Goal: Transaction & Acquisition: Purchase product/service

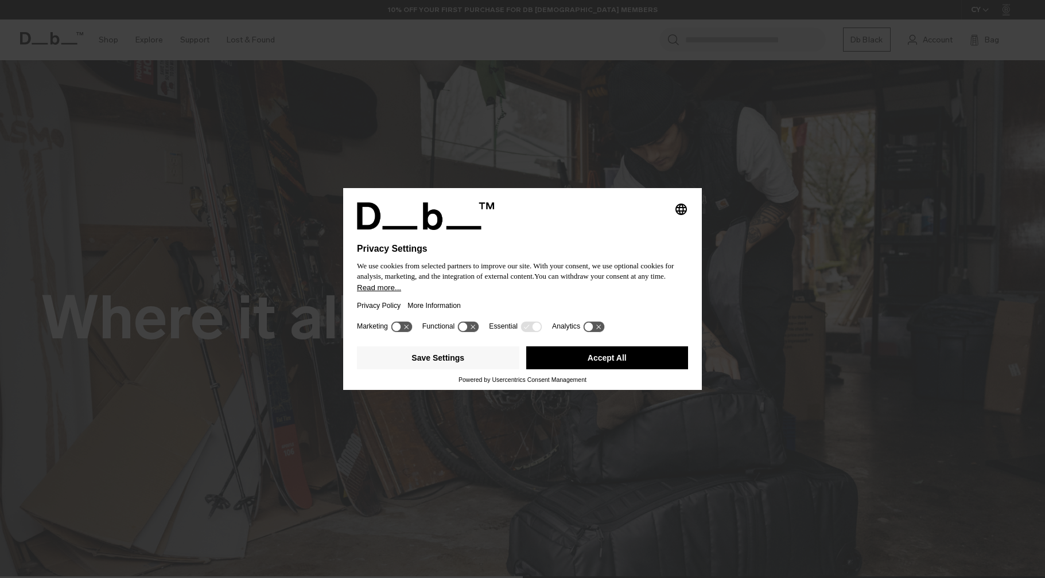
click at [596, 358] on button "Accept All" at bounding box center [607, 358] width 162 height 23
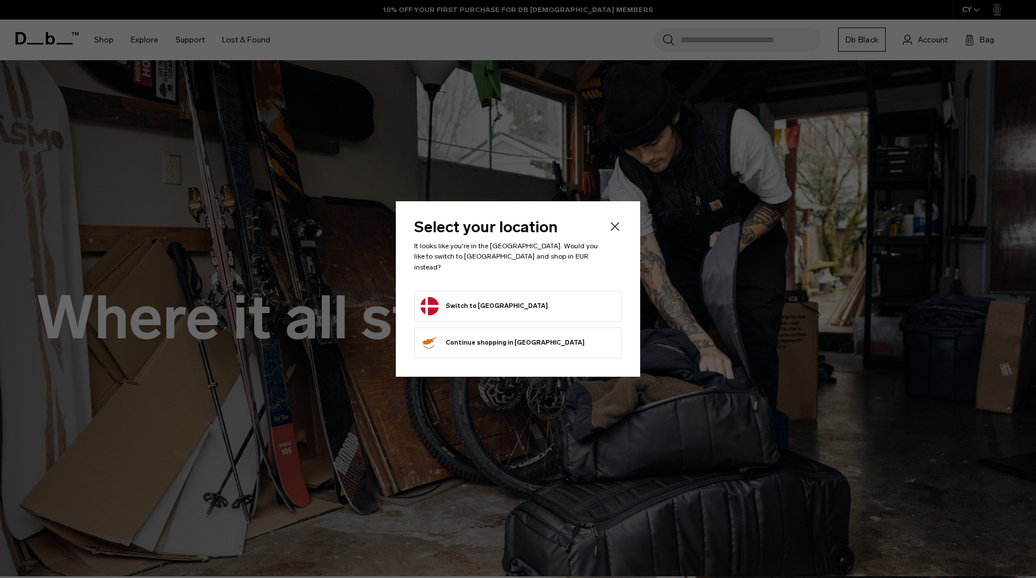
click at [490, 297] on button "Switch to Denmark" at bounding box center [484, 306] width 127 height 18
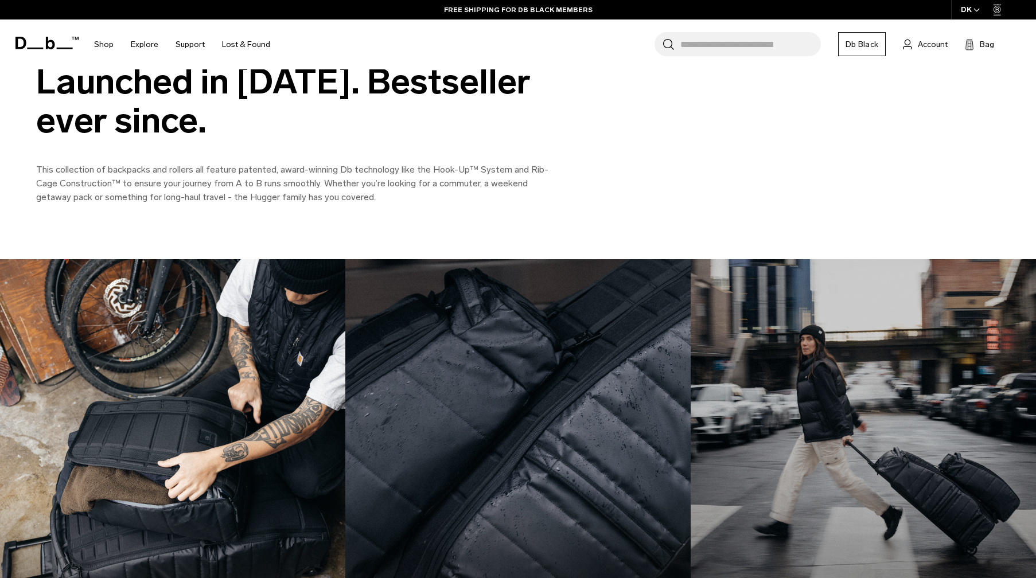
scroll to position [1463, 0]
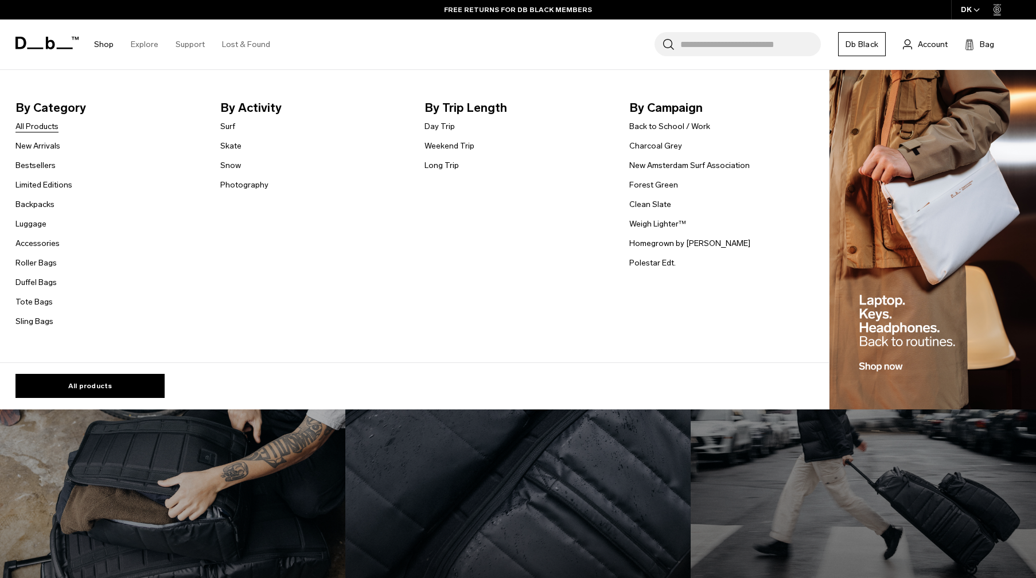
click at [41, 127] on link "All Products" at bounding box center [36, 126] width 43 height 12
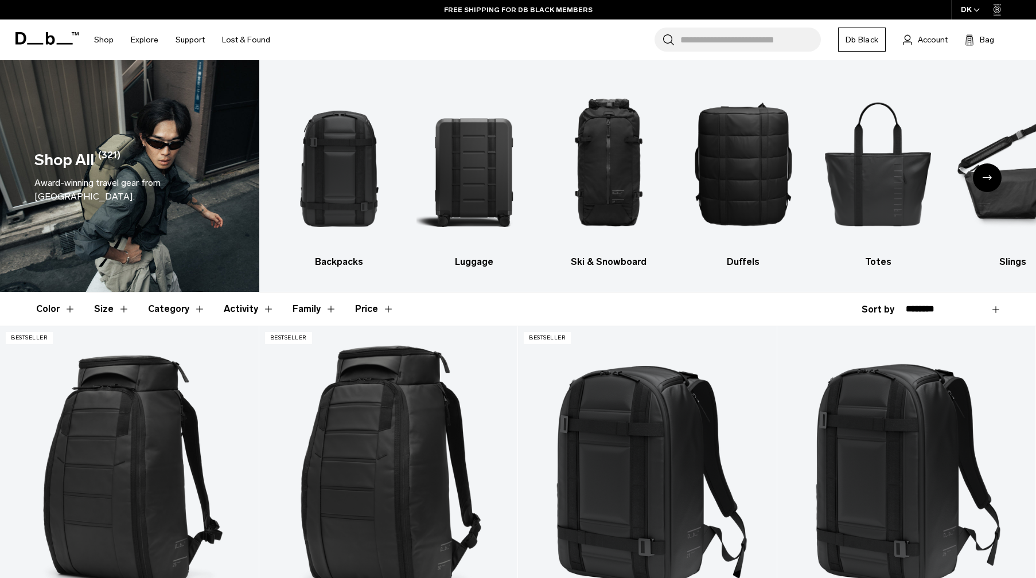
click at [988, 184] on div "Next slide" at bounding box center [987, 178] width 29 height 29
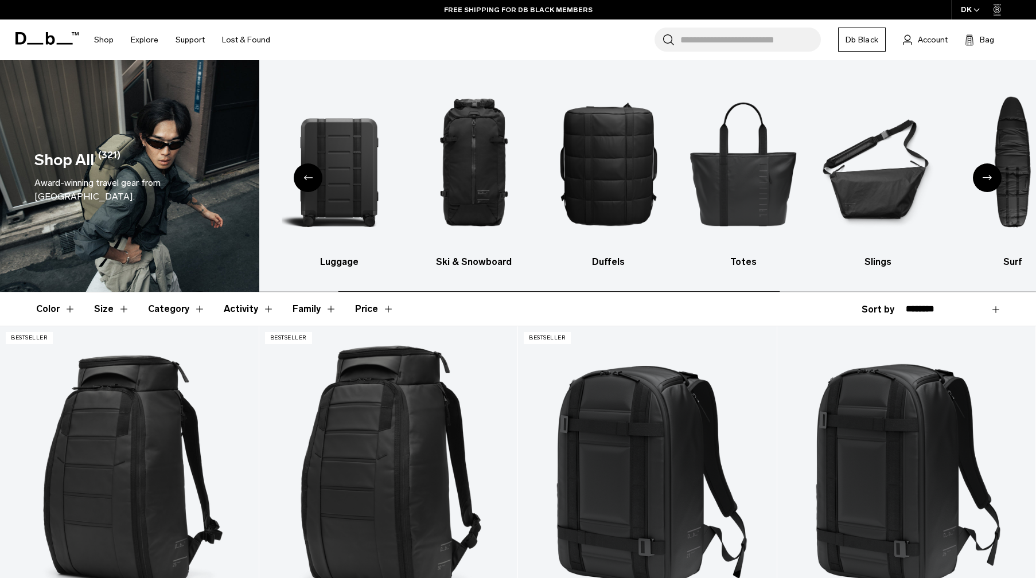
click at [988, 184] on div "Next slide" at bounding box center [987, 178] width 29 height 29
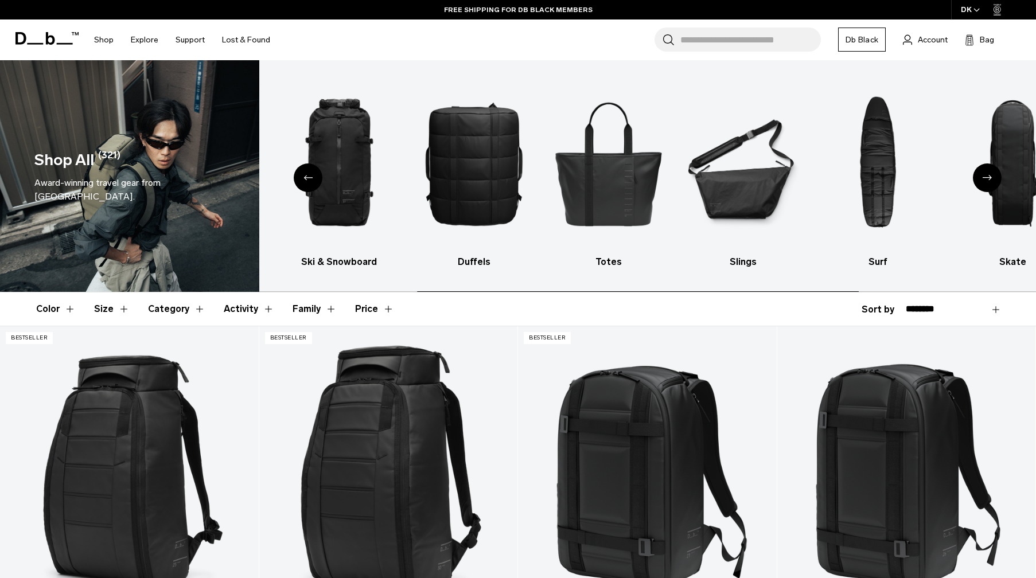
click at [988, 184] on div "Next slide" at bounding box center [987, 178] width 29 height 29
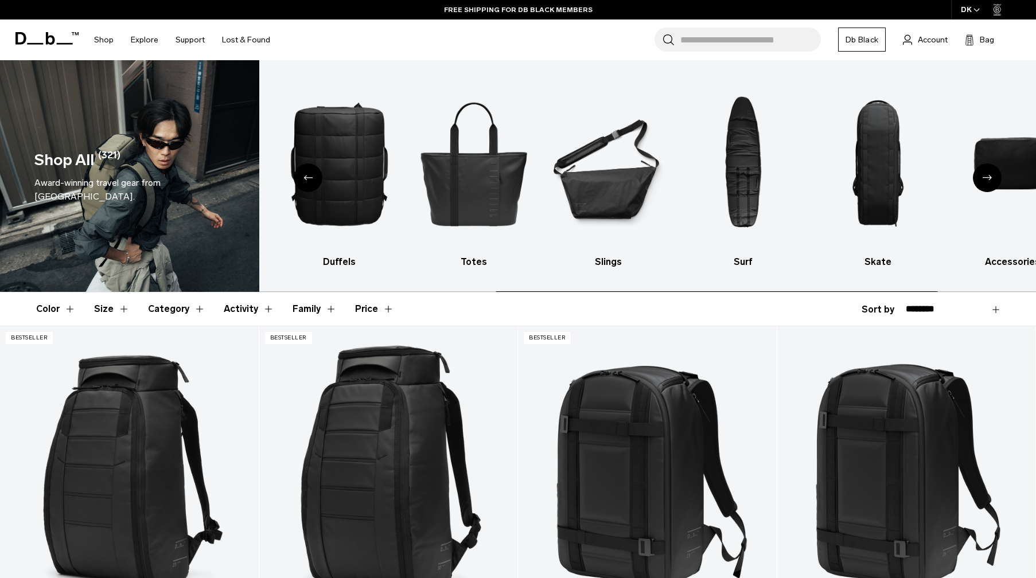
click at [988, 184] on div "Next slide" at bounding box center [987, 178] width 29 height 29
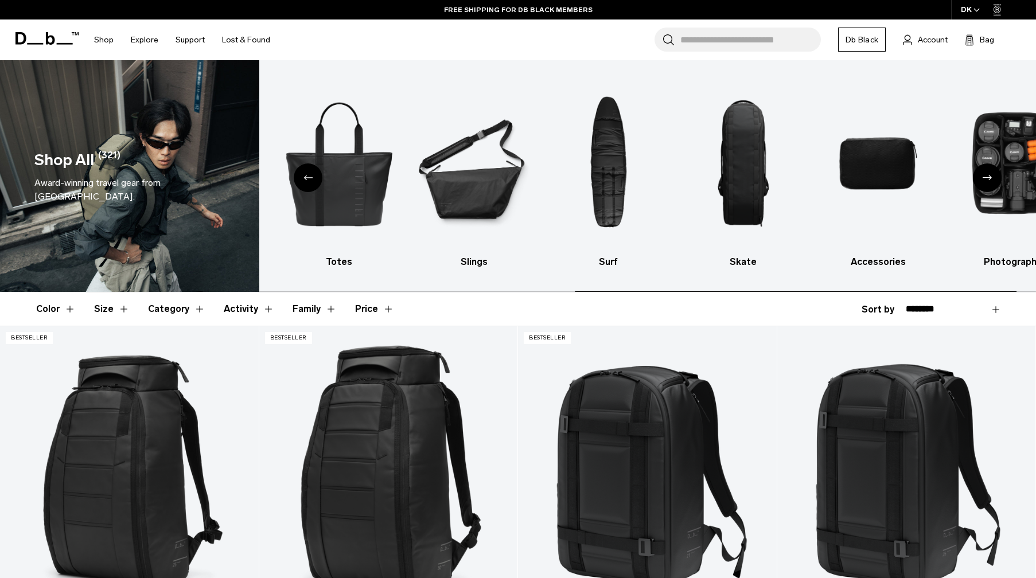
click at [988, 184] on div "Next slide" at bounding box center [987, 178] width 29 height 29
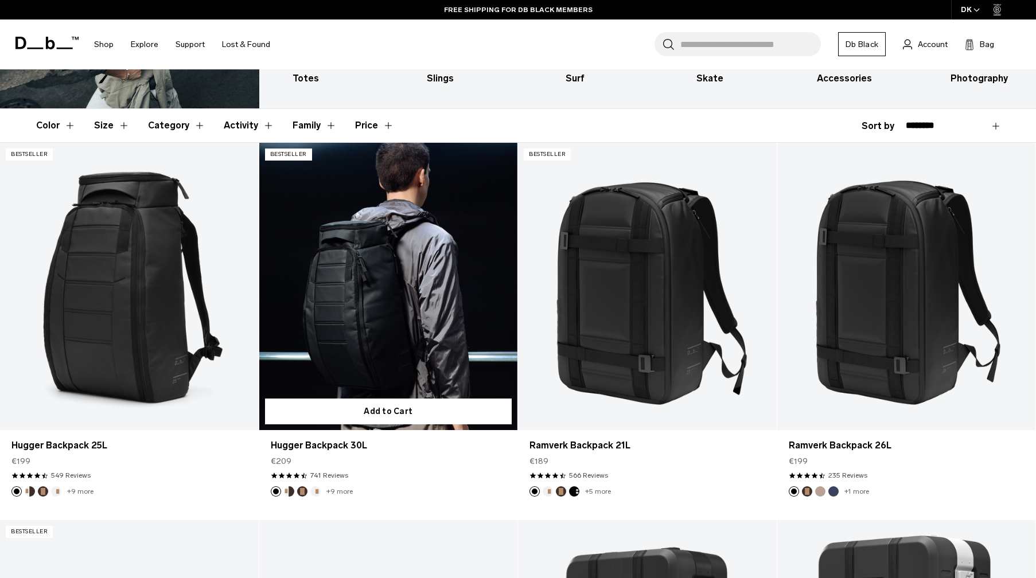
scroll to position [69, 0]
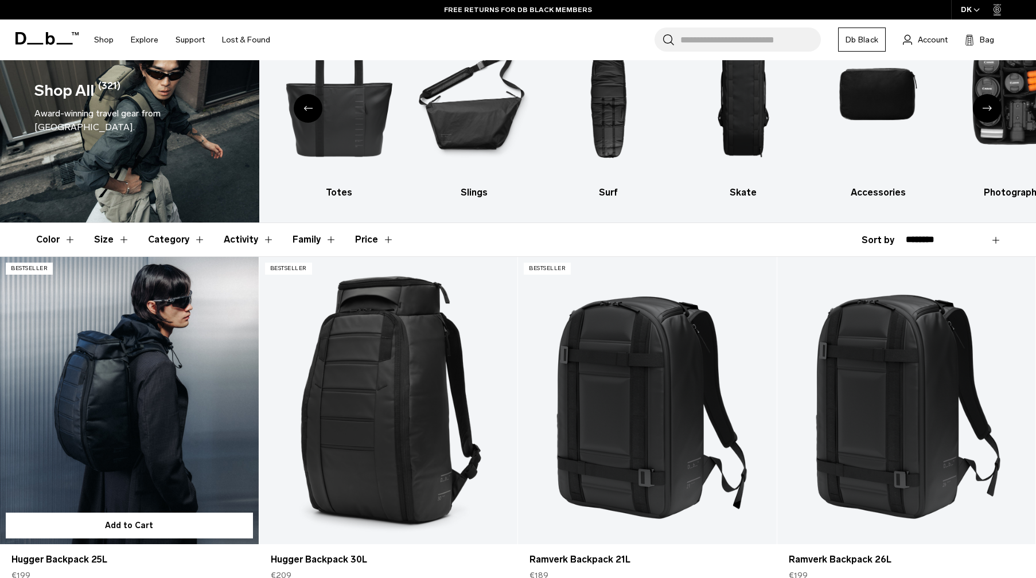
click at [138, 328] on link "Hugger Backpack 25L" at bounding box center [129, 400] width 259 height 287
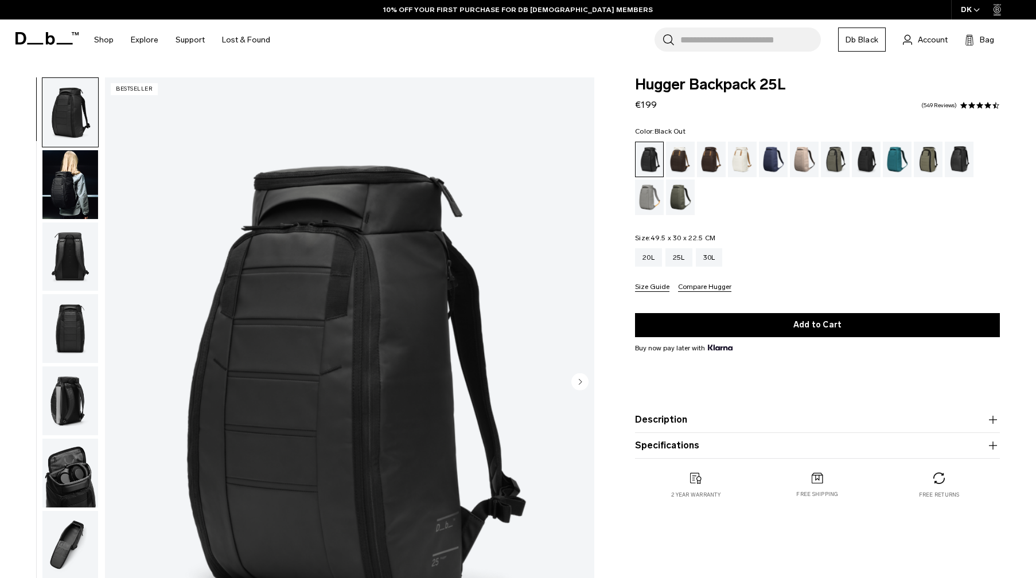
click at [42, 259] on img "button" at bounding box center [70, 257] width 56 height 69
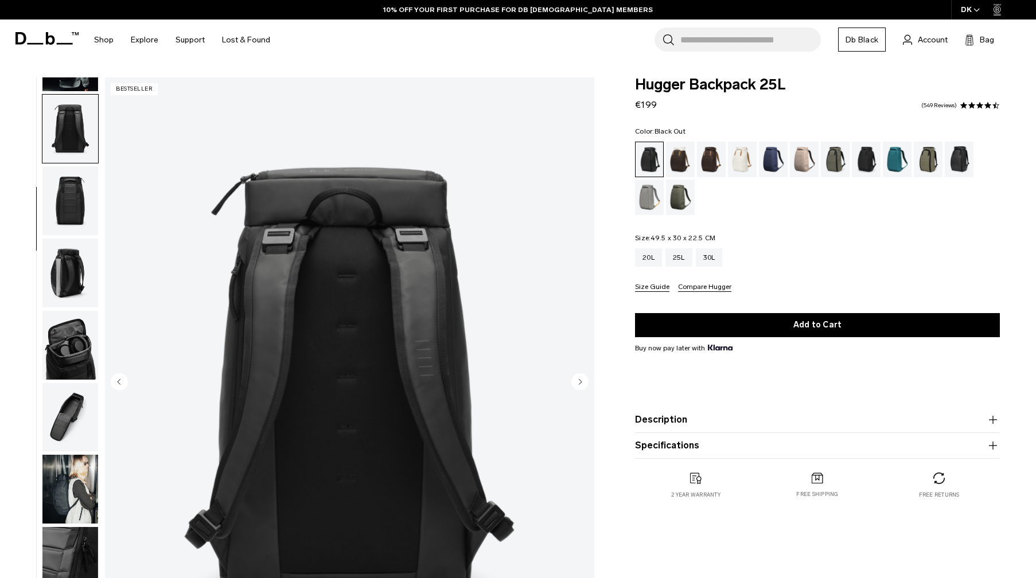
scroll to position [146, 0]
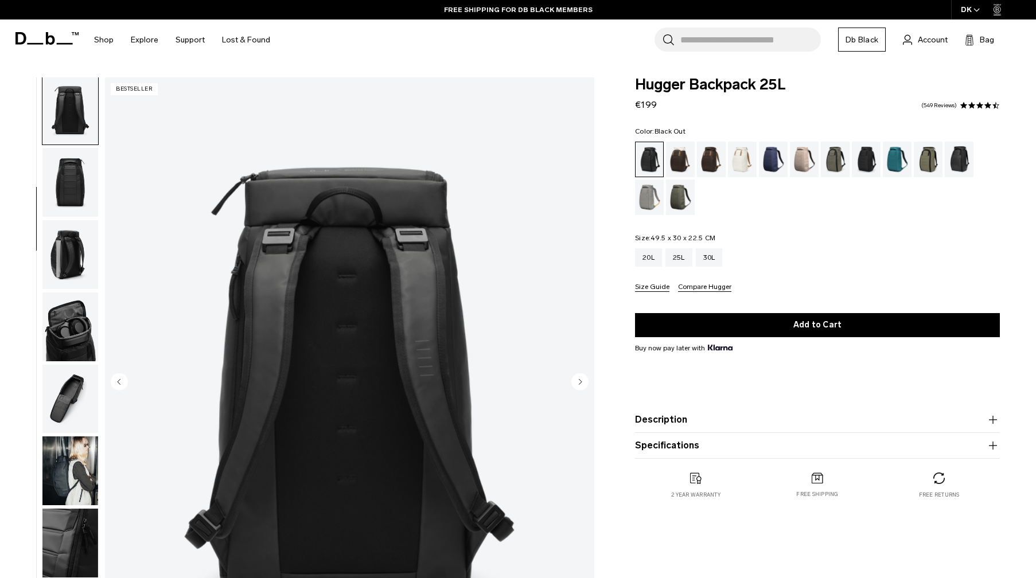
click at [71, 196] on img "button" at bounding box center [70, 182] width 56 height 69
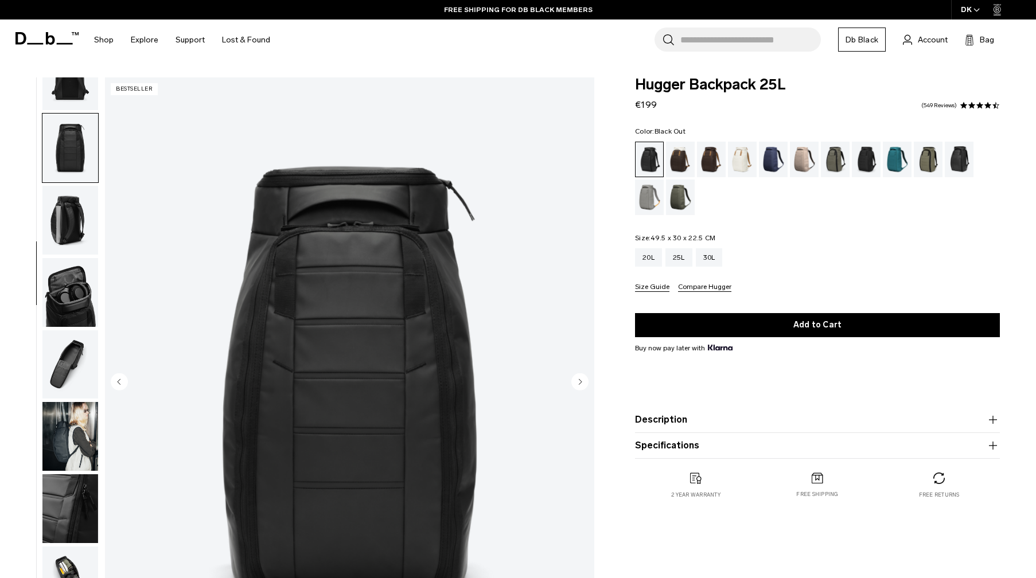
click at [71, 198] on img "button" at bounding box center [70, 220] width 56 height 69
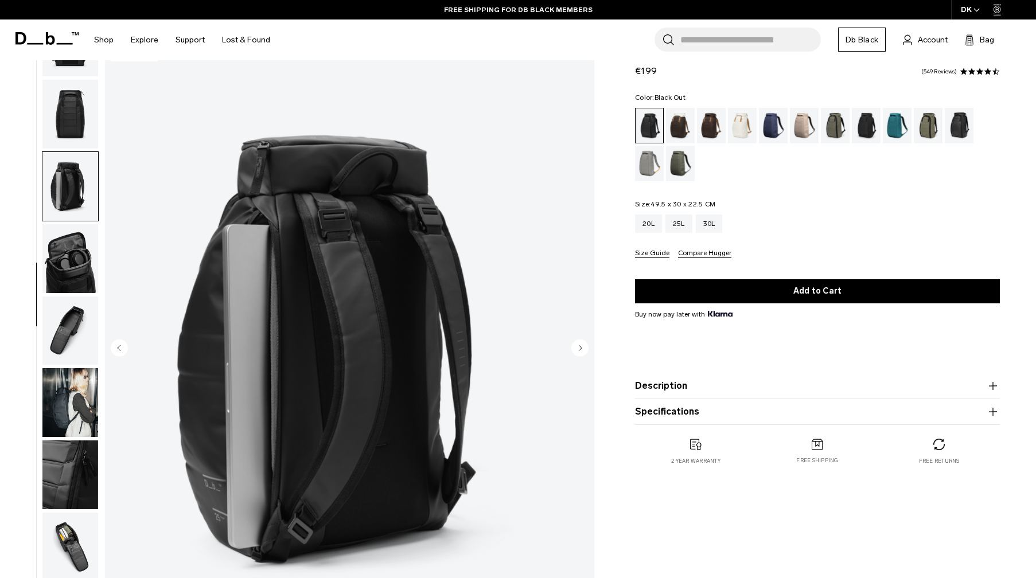
scroll to position [66, 0]
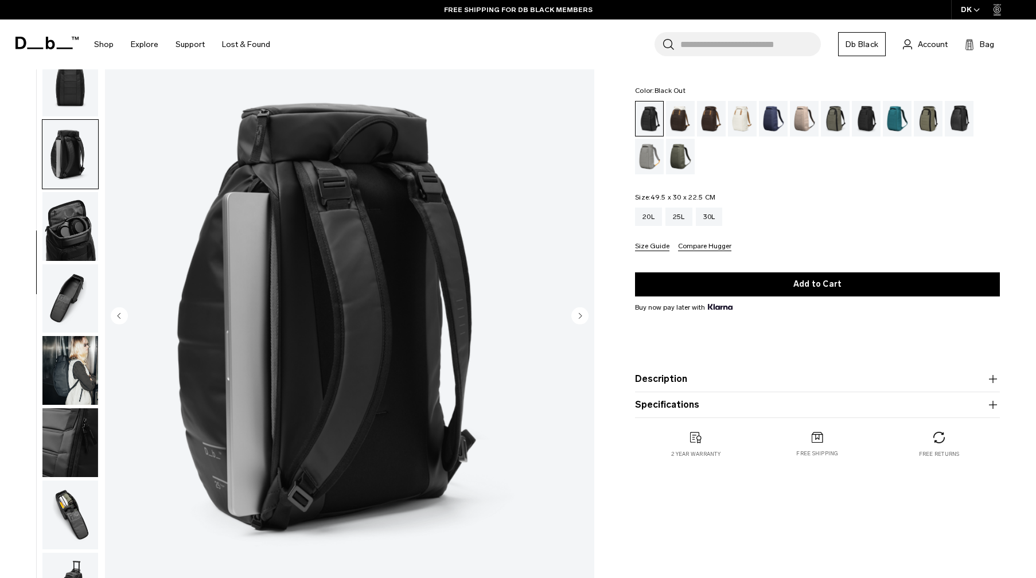
click at [46, 244] on img "button" at bounding box center [70, 226] width 56 height 69
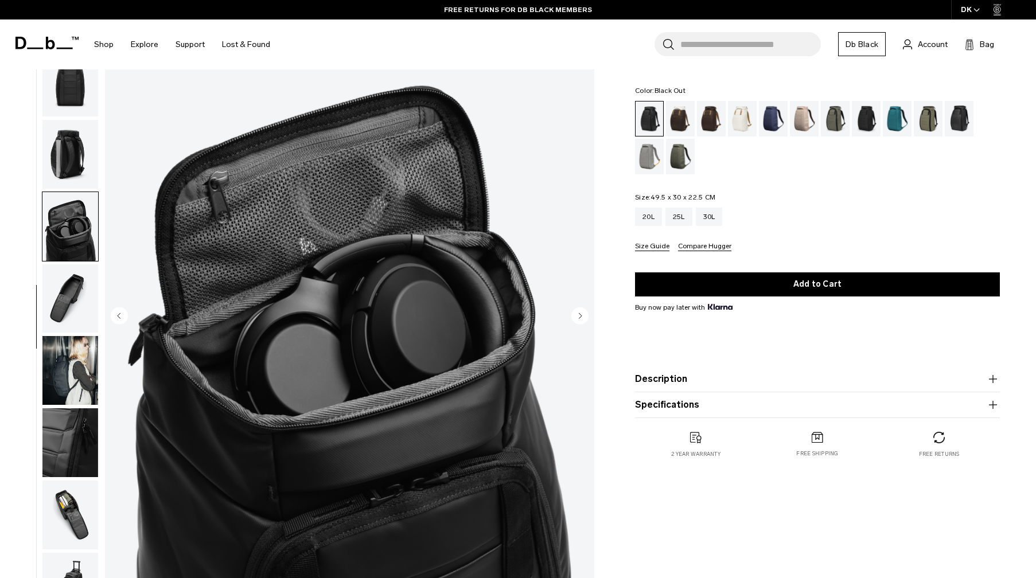
click at [67, 298] on img "button" at bounding box center [70, 299] width 56 height 69
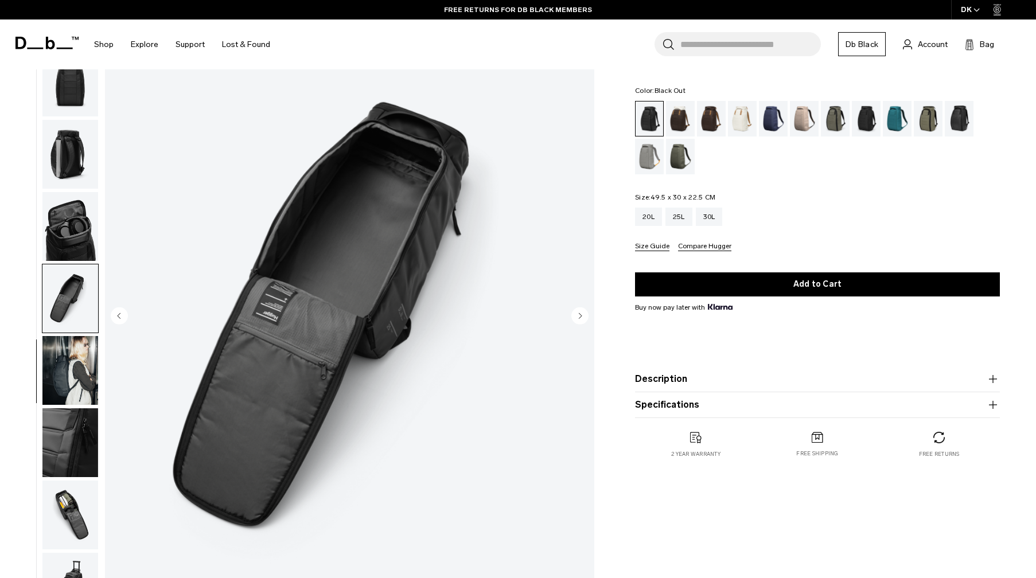
click at [76, 236] on img "button" at bounding box center [70, 226] width 56 height 69
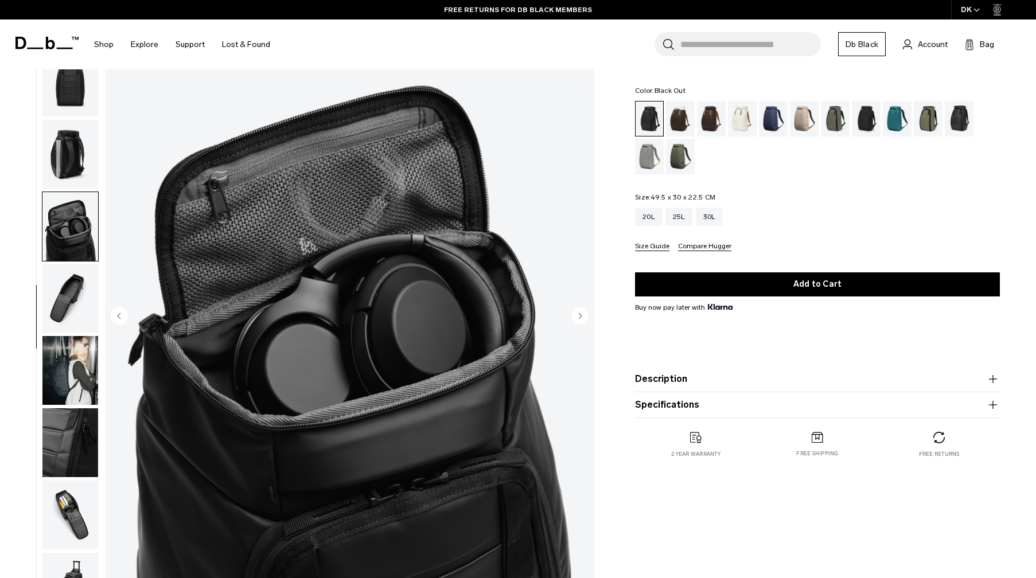
click at [81, 158] on img "button" at bounding box center [70, 154] width 56 height 69
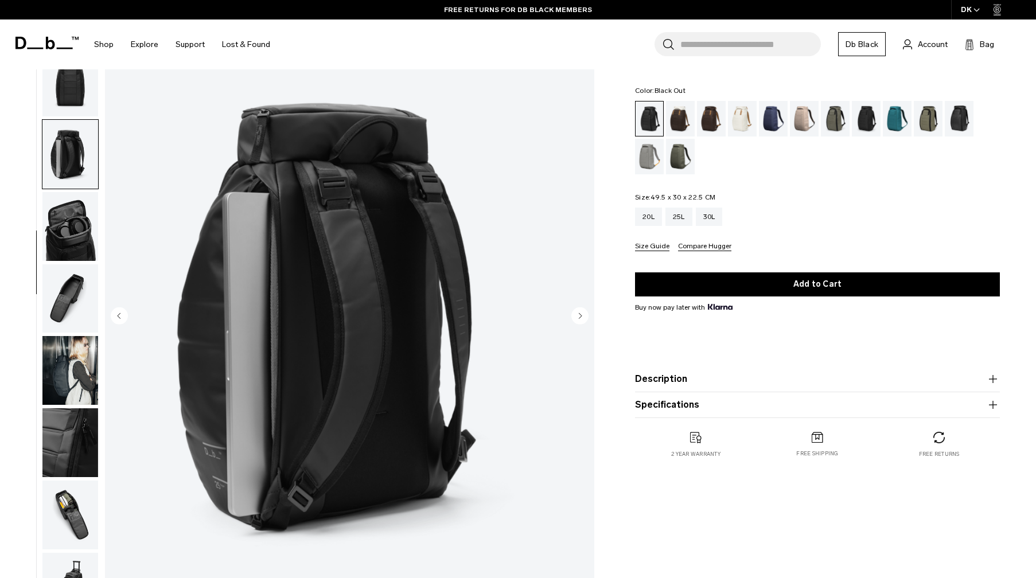
click at [70, 301] on img "button" at bounding box center [70, 299] width 56 height 69
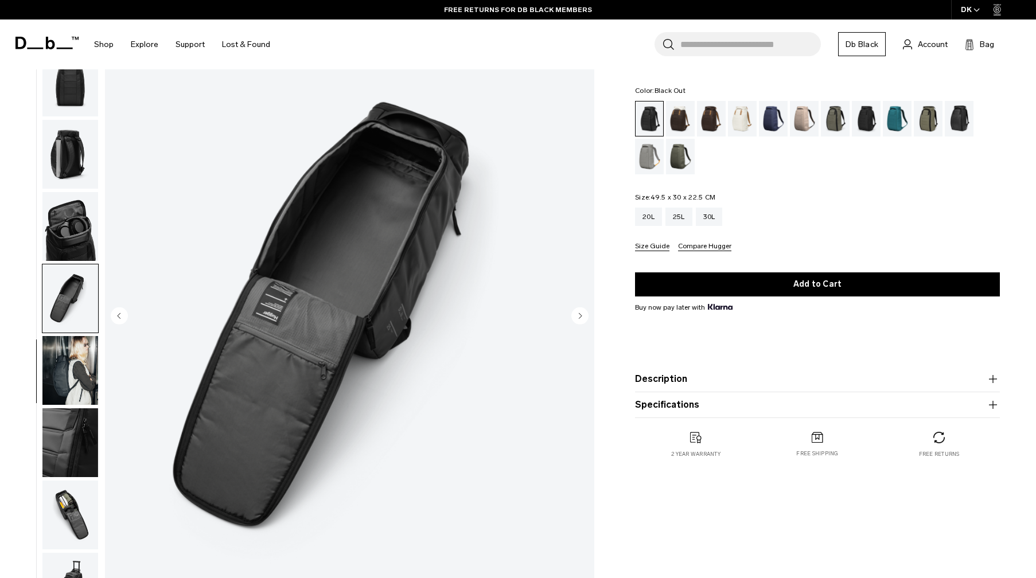
click at [73, 446] on img "button" at bounding box center [70, 443] width 56 height 69
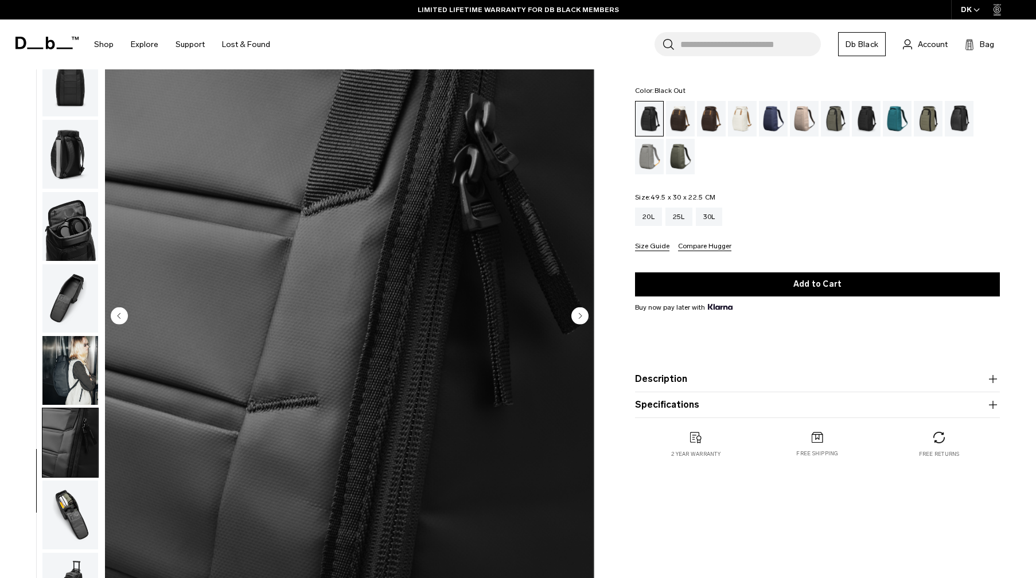
click at [65, 492] on img "button" at bounding box center [70, 515] width 56 height 69
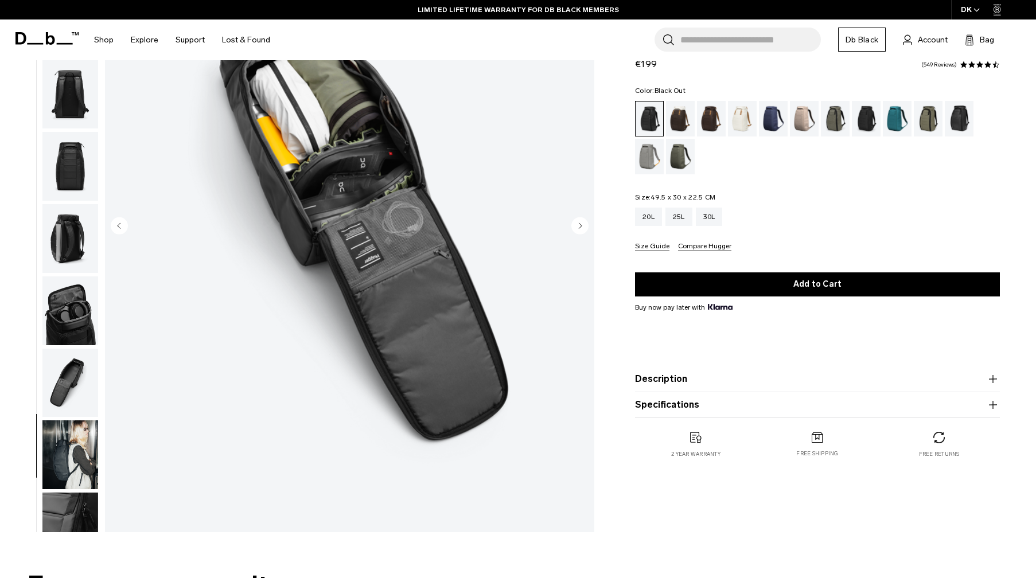
scroll to position [141, 0]
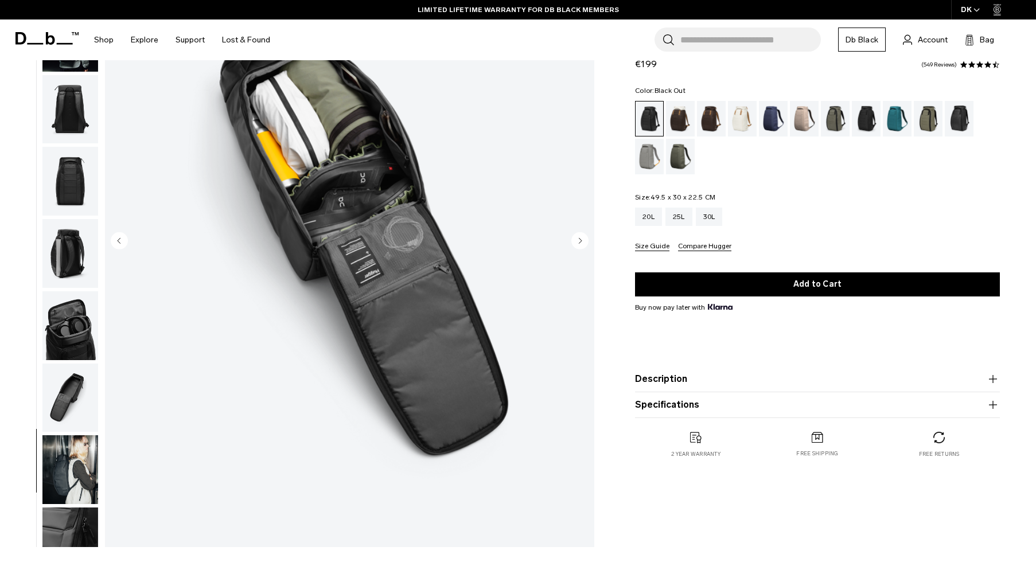
click at [79, 485] on img "button" at bounding box center [70, 469] width 56 height 69
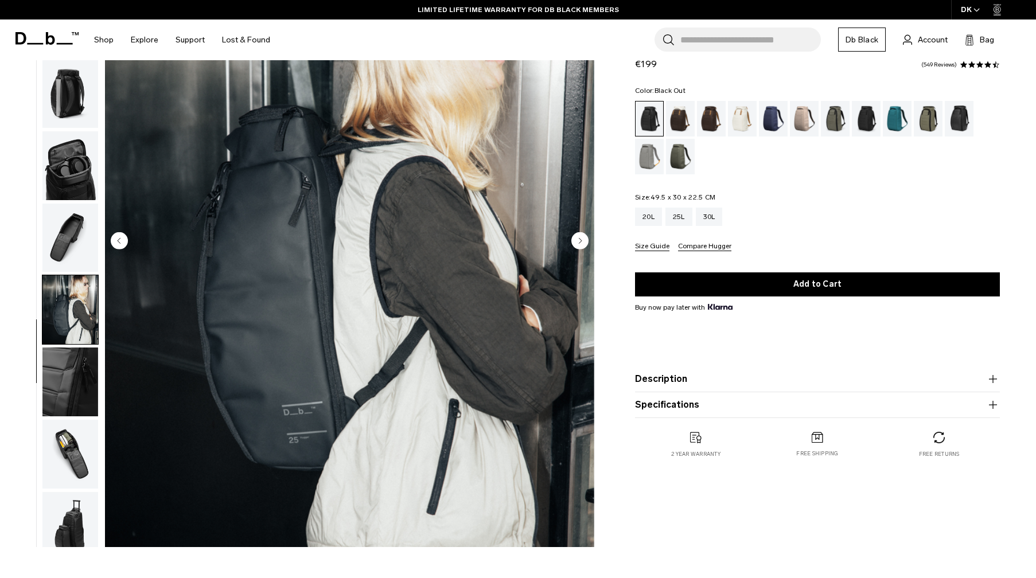
scroll to position [190, 0]
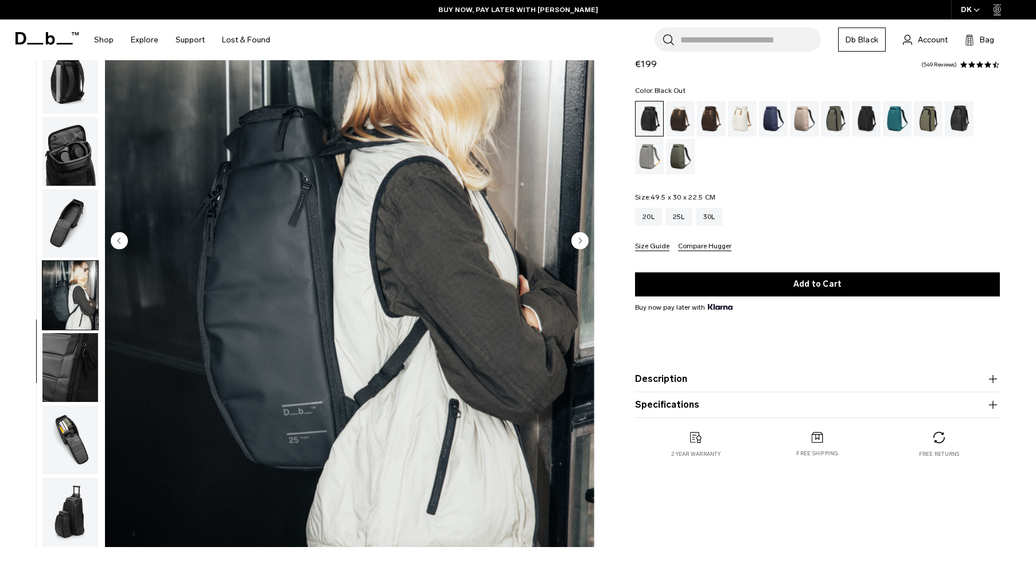
click at [79, 429] on img "button" at bounding box center [70, 440] width 56 height 69
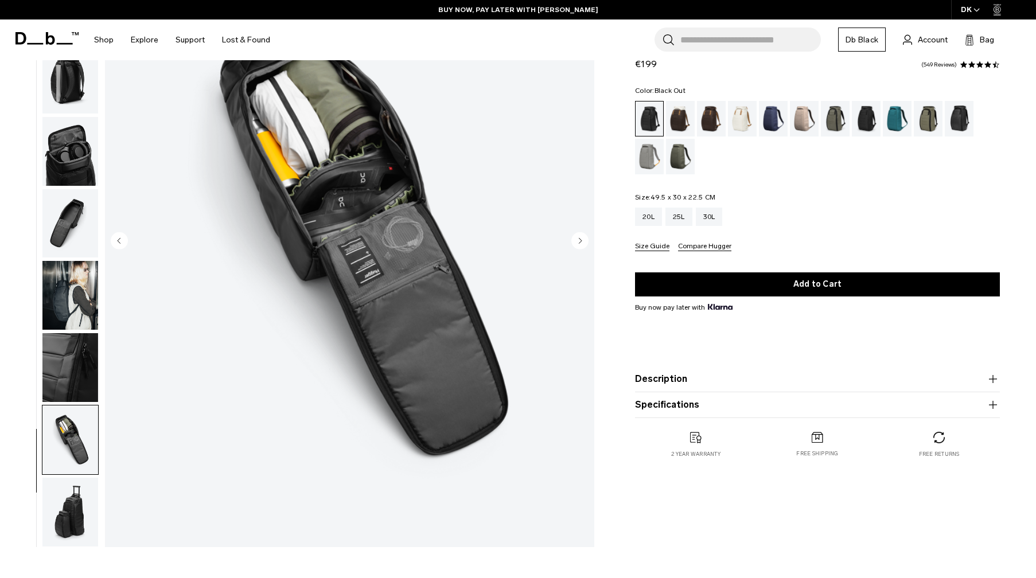
click at [71, 507] on img "button" at bounding box center [70, 512] width 56 height 69
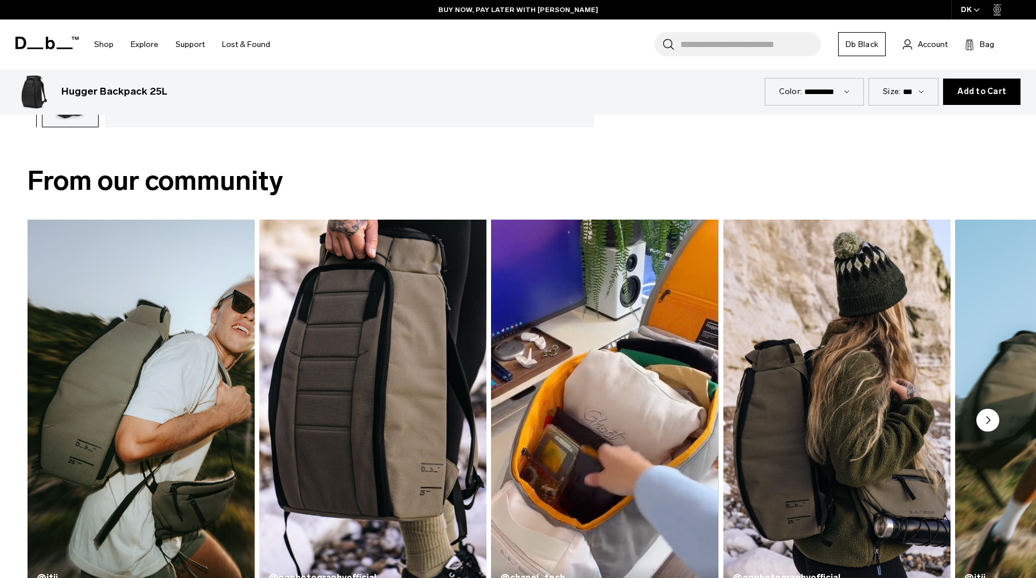
scroll to position [620, 0]
